Goal: Check status

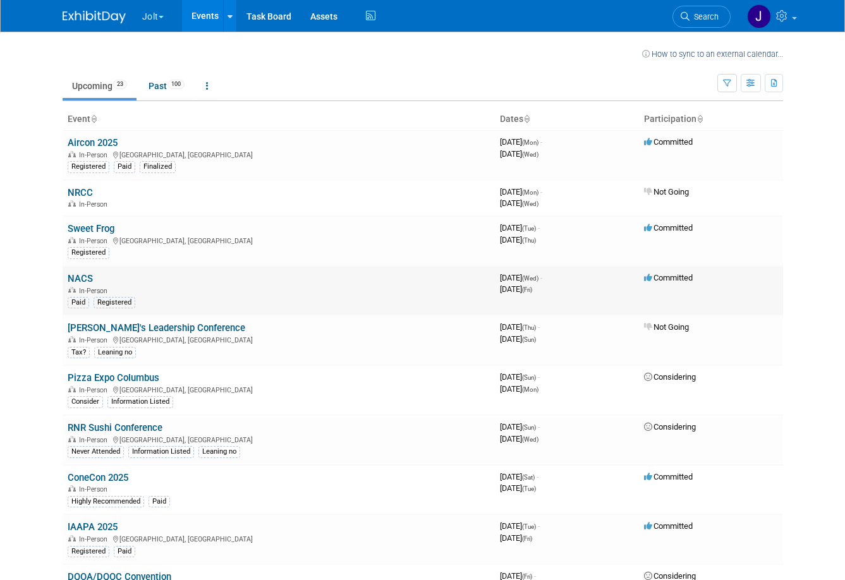
click at [83, 279] on link "NACS" at bounding box center [80, 278] width 25 height 11
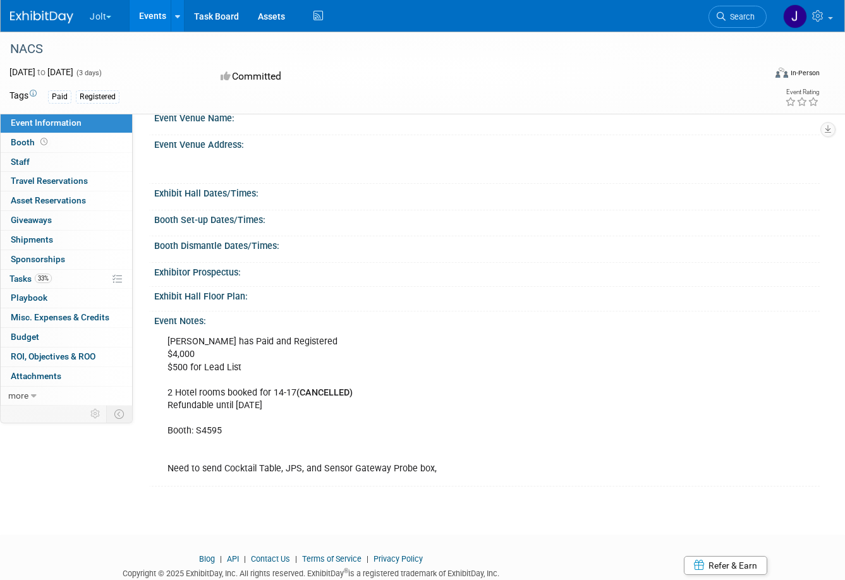
scroll to position [58, 0]
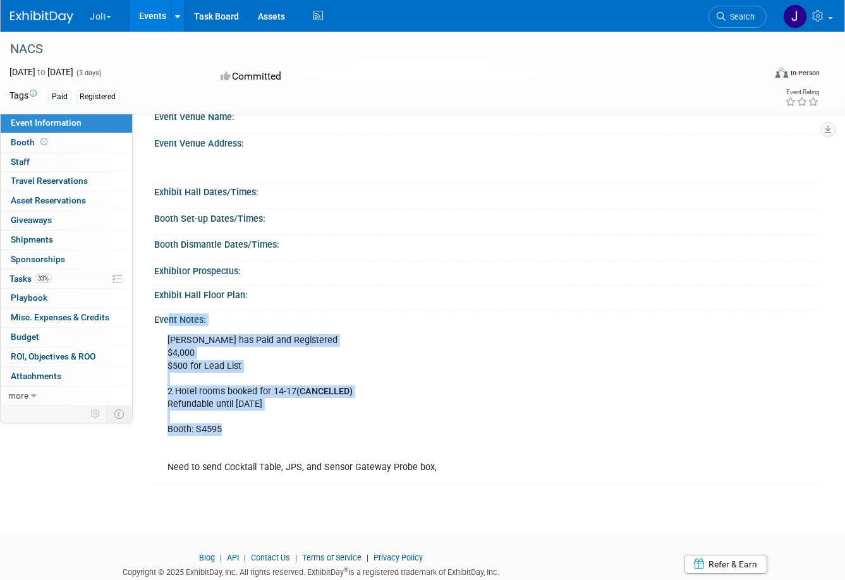
drag, startPoint x: 206, startPoint y: 354, endPoint x: 164, endPoint y: 317, distance: 55.9
click at [164, 317] on div "Event Notes: [PERSON_NAME] has Paid and Registered $4,000 $500 for Lead List 2 …" at bounding box center [483, 397] width 671 height 175
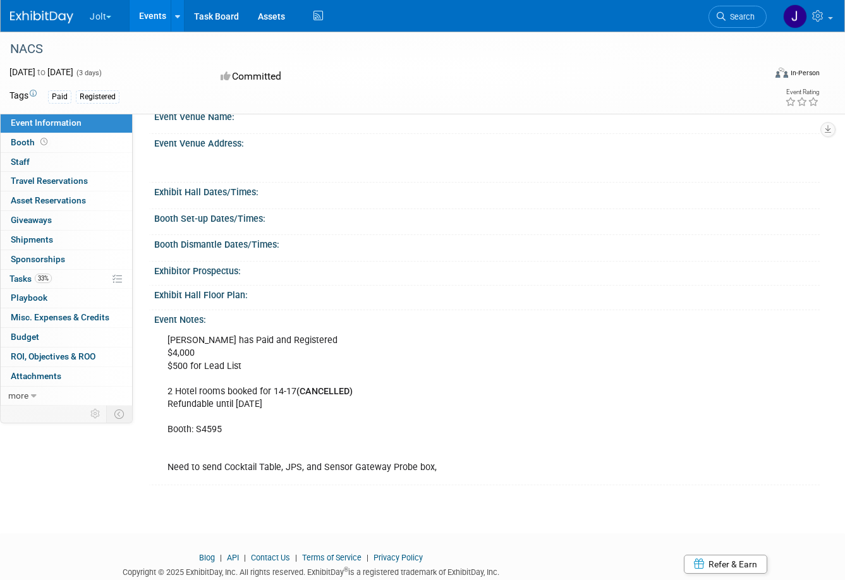
click at [203, 355] on div "[PERSON_NAME] has Paid and Registered $4,000 $500 for Lead List 2 Hotel rooms b…" at bounding box center [424, 404] width 530 height 152
drag, startPoint x: 461, startPoint y: 475, endPoint x: 299, endPoint y: 465, distance: 162.1
click at [304, 465] on div "[PERSON_NAME] has Paid and Registered $4,000 $500 for Lead List 2 Hotel rooms b…" at bounding box center [424, 404] width 530 height 152
click at [341, 449] on div "[PERSON_NAME] has Paid and Registered $4,000 $500 for Lead List 2 Hotel rooms b…" at bounding box center [424, 404] width 530 height 152
